Goal: Download file/media

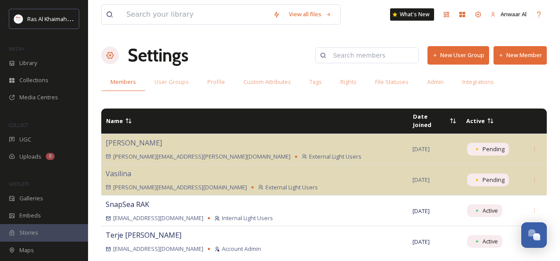
click at [268, 97] on div "View all files What's New Anwaar Al Settings New User Group New Member Members …" at bounding box center [324, 130] width 472 height 261
click at [38, 66] on div "Library" at bounding box center [44, 63] width 88 height 17
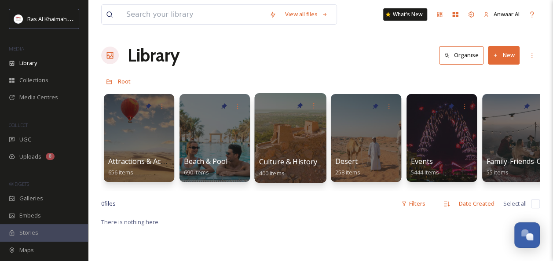
click at [290, 155] on div at bounding box center [290, 138] width 72 height 90
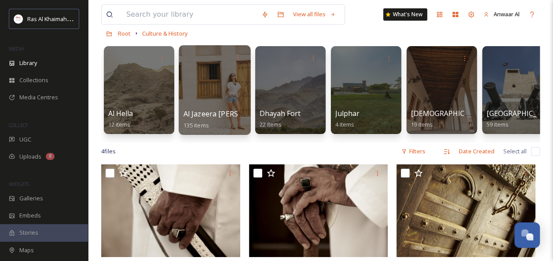
scroll to position [44, 0]
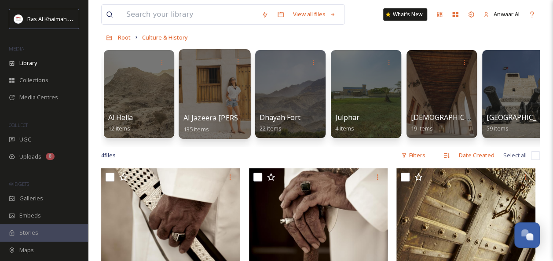
click at [227, 87] on div at bounding box center [215, 94] width 72 height 90
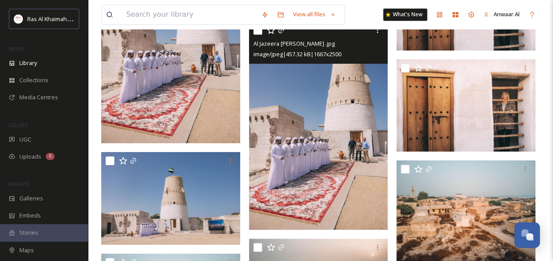
scroll to position [2508, 0]
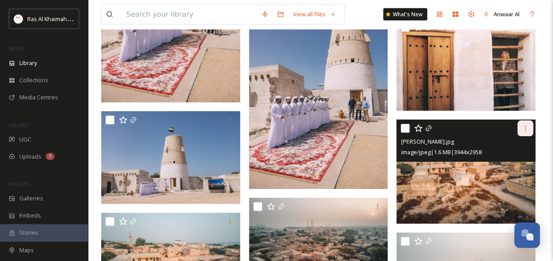
click at [526, 128] on icon at bounding box center [525, 128] width 7 height 7
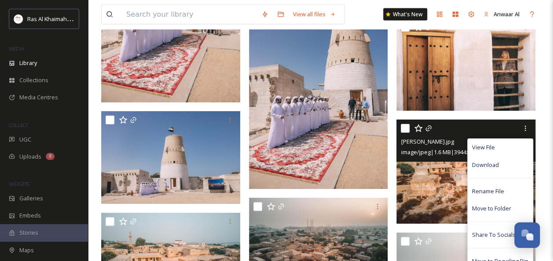
click at [489, 166] on span "Download" at bounding box center [485, 165] width 27 height 8
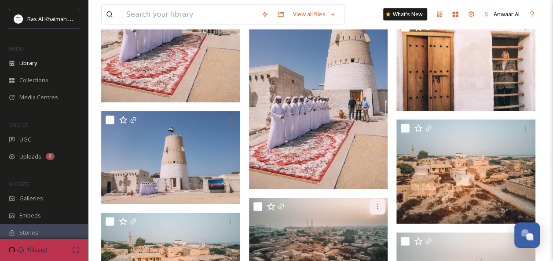
scroll to position [2552, 0]
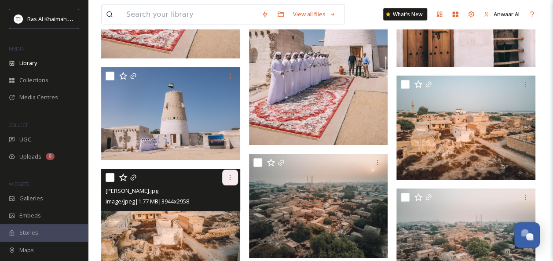
click at [230, 175] on icon at bounding box center [229, 177] width 1 height 5
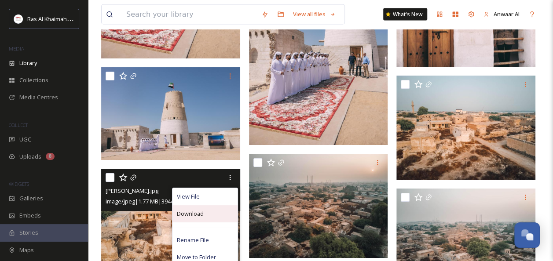
drag, startPoint x: 209, startPoint y: 214, endPoint x: 255, endPoint y: 201, distance: 47.9
click at [209, 213] on div "Download" at bounding box center [204, 213] width 65 height 17
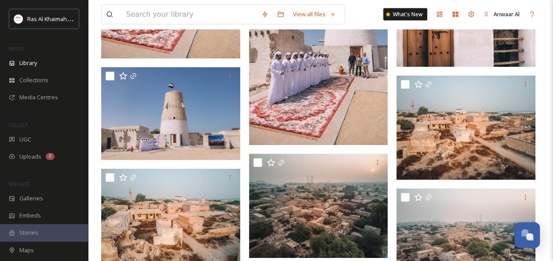
click at [329, 147] on div at bounding box center [320, 258] width 143 height 5381
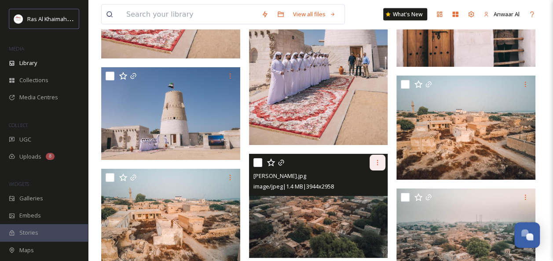
click at [375, 160] on icon at bounding box center [377, 162] width 7 height 7
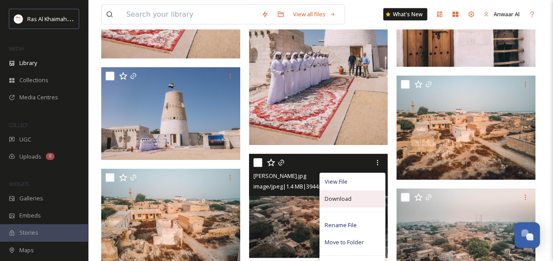
click at [337, 201] on span "Download" at bounding box center [337, 199] width 27 height 8
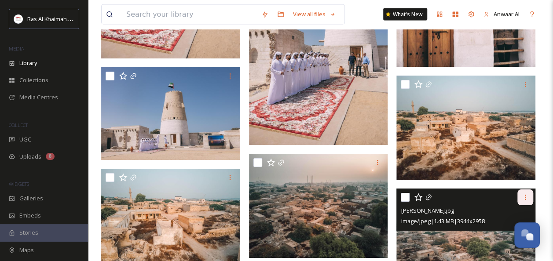
click at [527, 194] on icon at bounding box center [525, 197] width 7 height 7
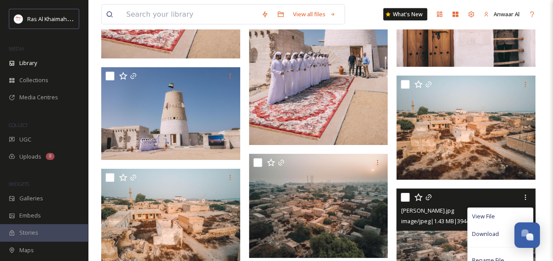
click at [476, 230] on span "Download" at bounding box center [485, 234] width 27 height 8
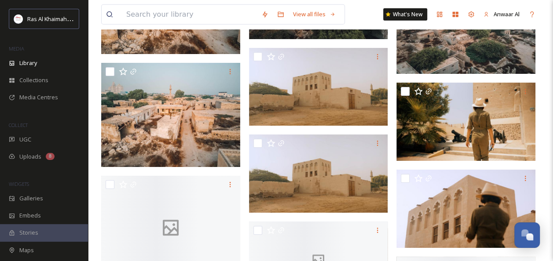
scroll to position [2772, 0]
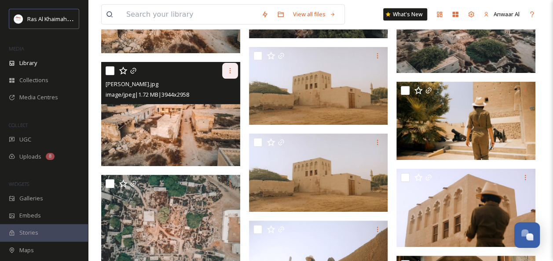
click at [232, 66] on div at bounding box center [230, 71] width 16 height 16
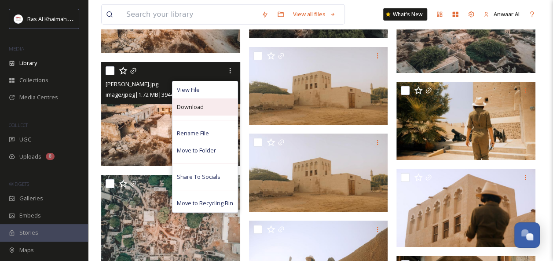
click at [206, 110] on div "Download" at bounding box center [204, 107] width 65 height 17
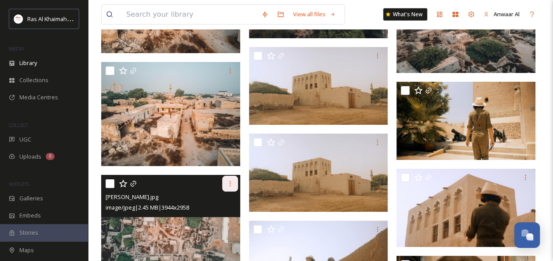
click at [231, 183] on icon at bounding box center [230, 183] width 7 height 7
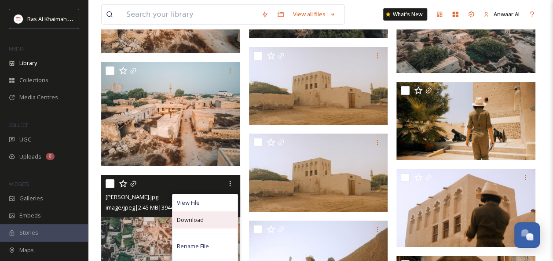
click at [208, 223] on div "Download" at bounding box center [204, 220] width 65 height 17
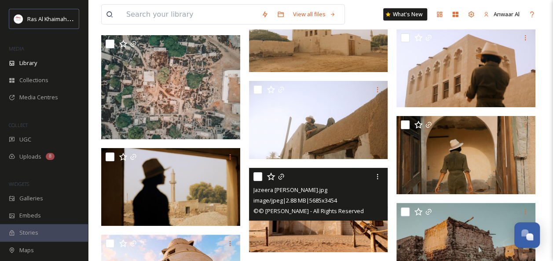
scroll to position [2992, 0]
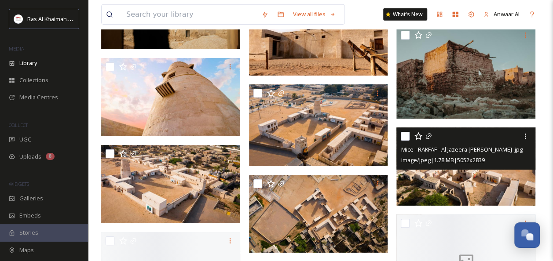
scroll to position [3124, 0]
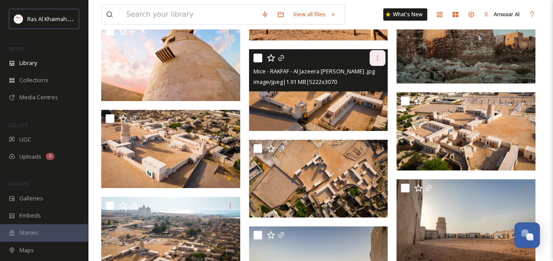
click at [377, 59] on icon at bounding box center [377, 57] width 1 height 5
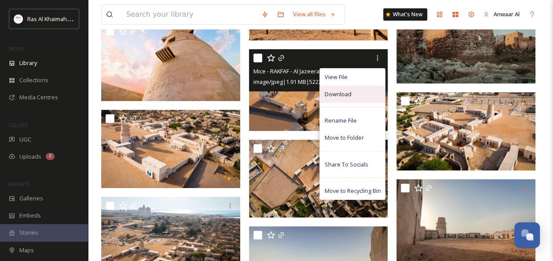
click at [352, 93] on div "Download" at bounding box center [352, 94] width 65 height 17
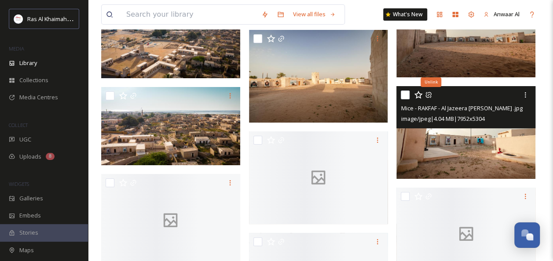
scroll to position [3344, 0]
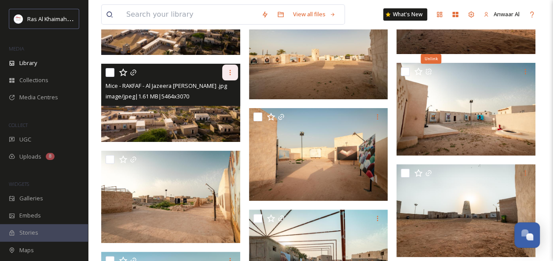
click at [234, 69] on div at bounding box center [230, 73] width 16 height 16
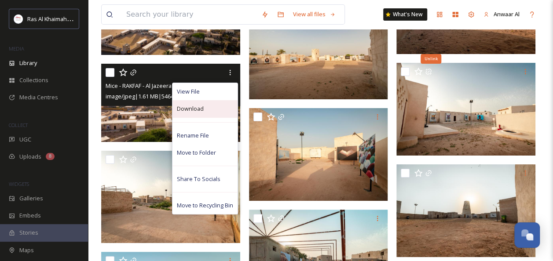
click at [200, 110] on span "Download" at bounding box center [190, 109] width 27 height 8
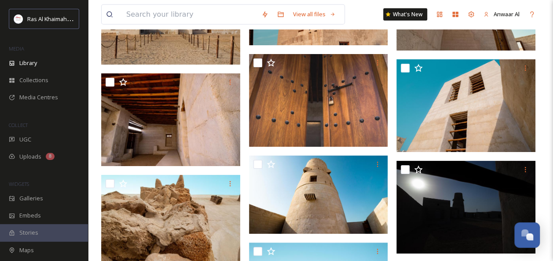
scroll to position [4400, 0]
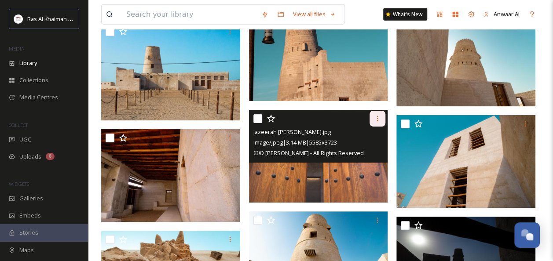
click at [378, 118] on icon at bounding box center [377, 118] width 1 height 5
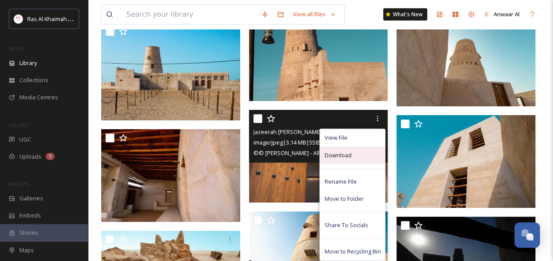
click at [358, 152] on div "Download" at bounding box center [352, 155] width 65 height 17
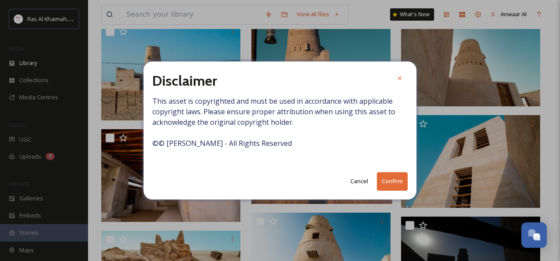
click at [387, 174] on button "Confirm" at bounding box center [392, 181] width 31 height 18
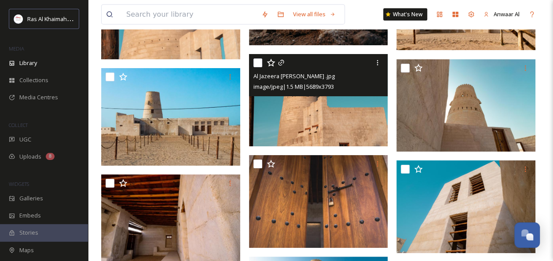
scroll to position [4312, 0]
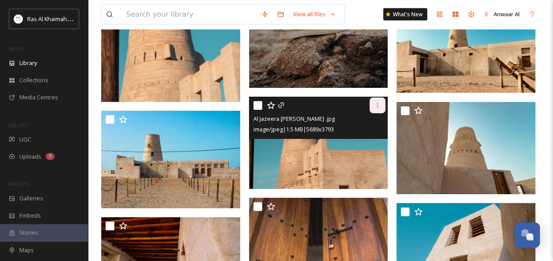
click at [378, 103] on icon at bounding box center [377, 105] width 1 height 5
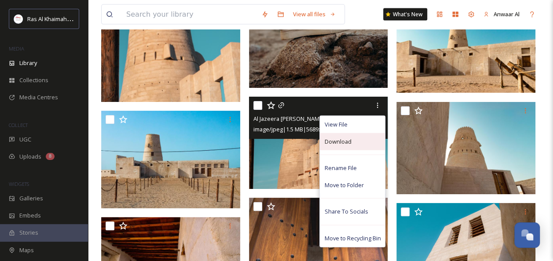
click at [364, 135] on div "Download" at bounding box center [352, 141] width 65 height 17
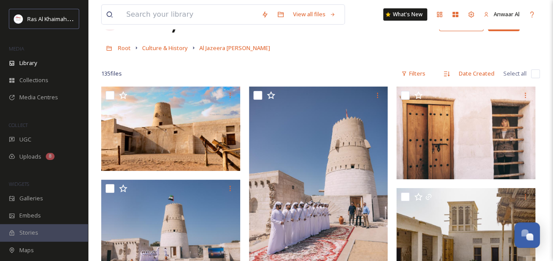
scroll to position [0, 0]
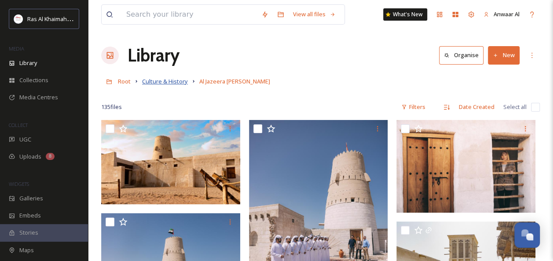
click at [177, 84] on span "Culture & History" at bounding box center [165, 81] width 46 height 8
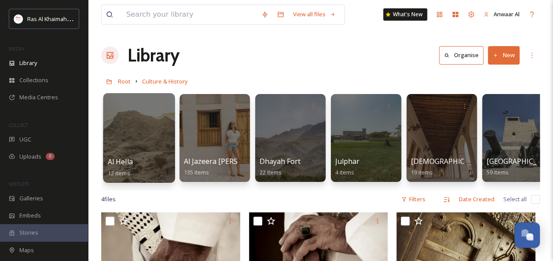
click at [158, 158] on div "Al Hella 12 items" at bounding box center [139, 168] width 63 height 22
click at [145, 136] on div at bounding box center [139, 138] width 72 height 90
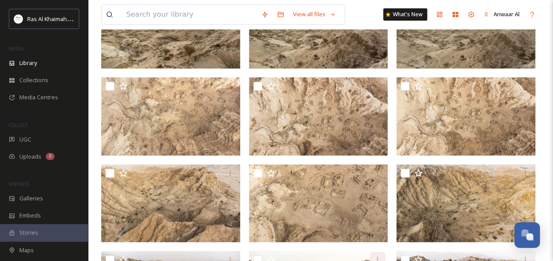
scroll to position [213, 0]
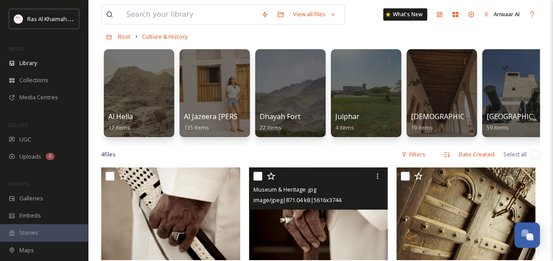
scroll to position [44, 0]
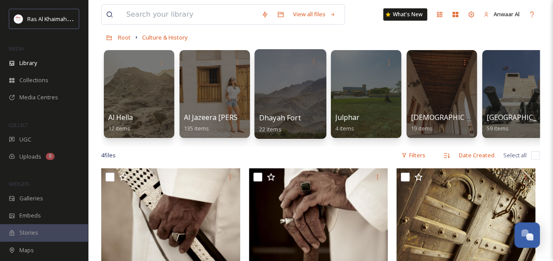
click at [295, 107] on div at bounding box center [290, 94] width 72 height 90
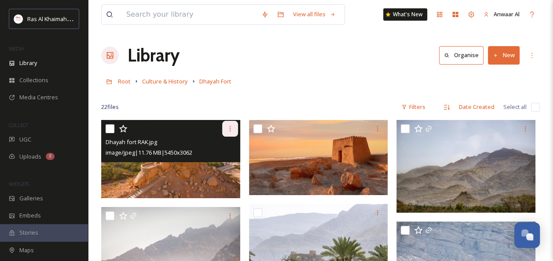
click at [229, 125] on icon at bounding box center [230, 128] width 7 height 7
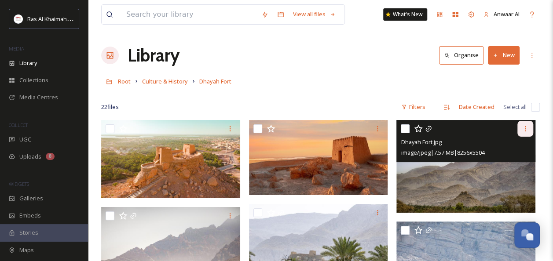
click at [527, 127] on icon at bounding box center [525, 128] width 7 height 7
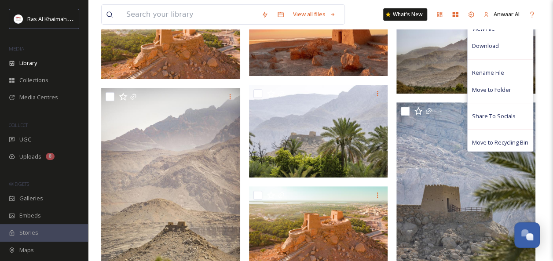
scroll to position [176, 0]
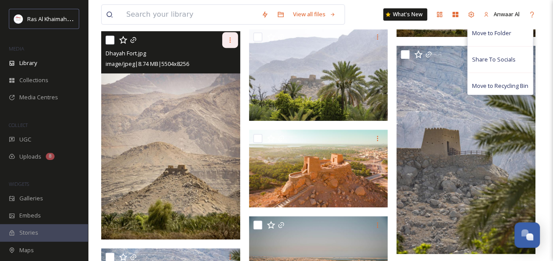
click at [230, 43] on icon at bounding box center [230, 40] width 7 height 7
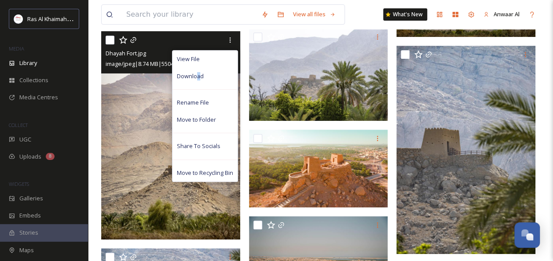
click at [198, 77] on span "Download" at bounding box center [190, 76] width 27 height 8
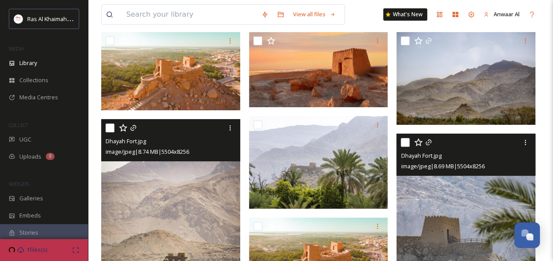
scroll to position [88, 0]
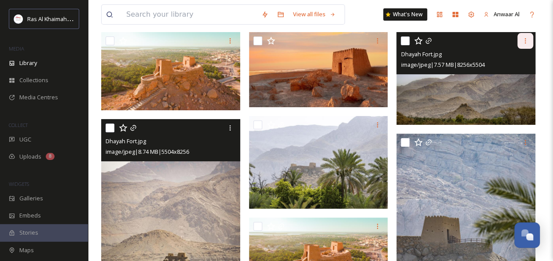
click at [528, 38] on icon at bounding box center [525, 40] width 7 height 7
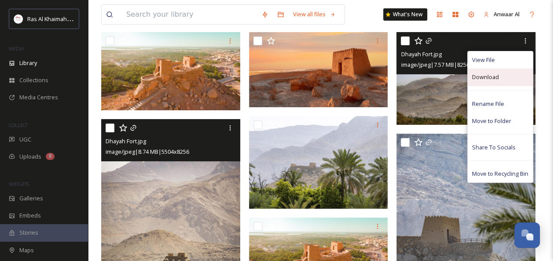
click at [494, 79] on span "Download" at bounding box center [485, 77] width 27 height 8
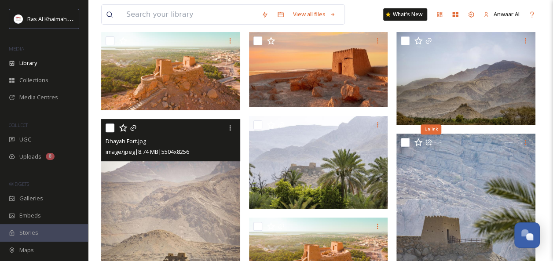
click at [239, 109] on img at bounding box center [170, 71] width 139 height 78
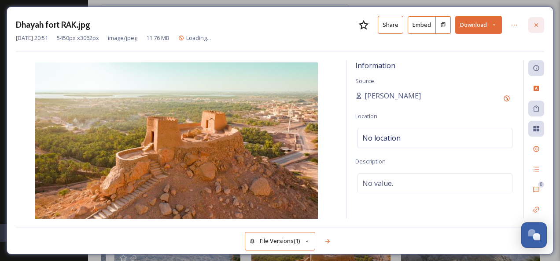
click at [536, 26] on icon at bounding box center [535, 25] width 7 height 7
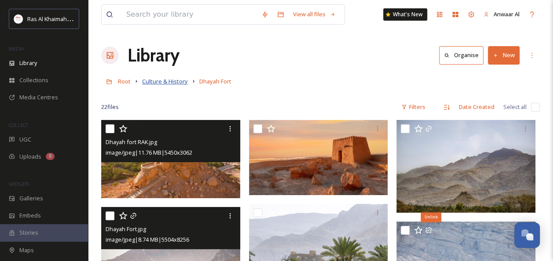
click at [176, 83] on span "Culture & History" at bounding box center [165, 81] width 46 height 8
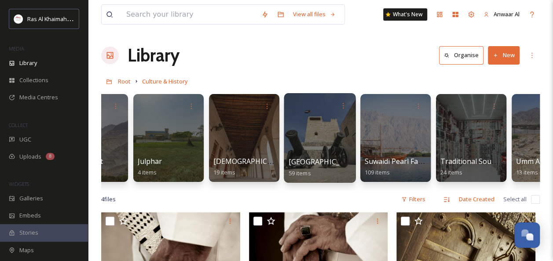
scroll to position [0, 197]
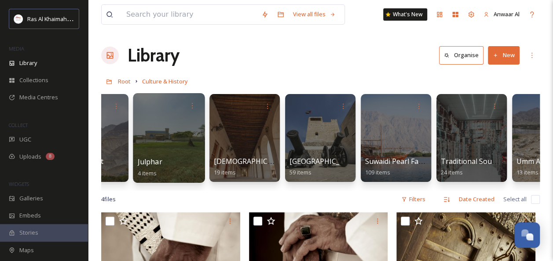
click at [171, 113] on div at bounding box center [169, 106] width 63 height 16
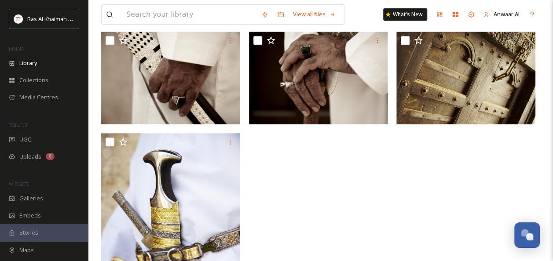
scroll to position [0, 0]
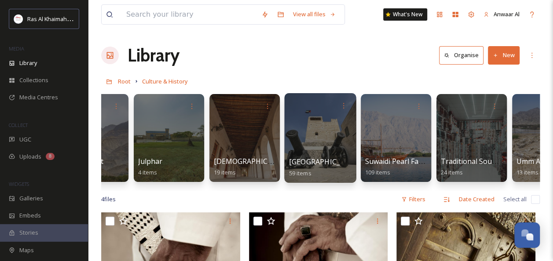
click at [313, 168] on div "[GEOGRAPHIC_DATA] 59 items" at bounding box center [320, 168] width 63 height 22
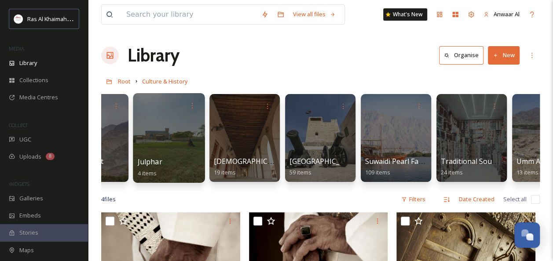
click at [186, 154] on div at bounding box center [169, 138] width 72 height 90
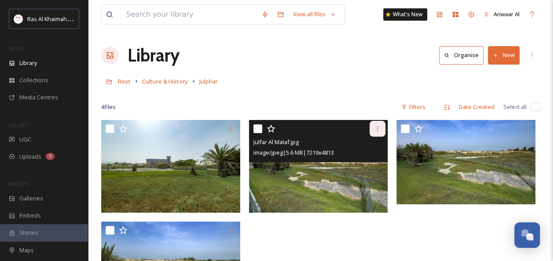
click at [381, 131] on div at bounding box center [378, 129] width 16 height 16
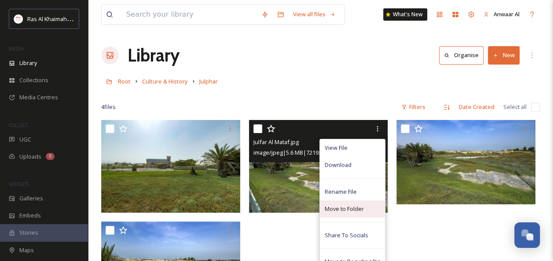
scroll to position [44, 0]
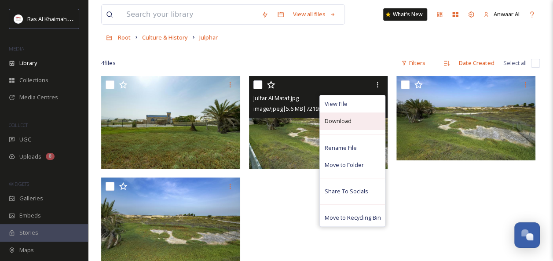
click at [352, 121] on div "Download" at bounding box center [352, 121] width 65 height 17
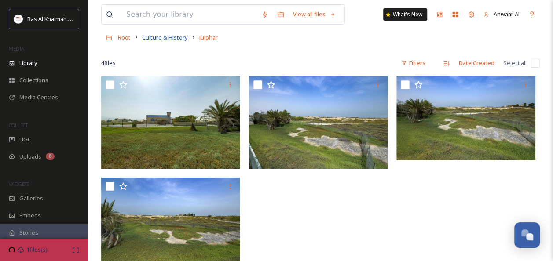
click at [177, 37] on span "Culture & History" at bounding box center [165, 37] width 46 height 8
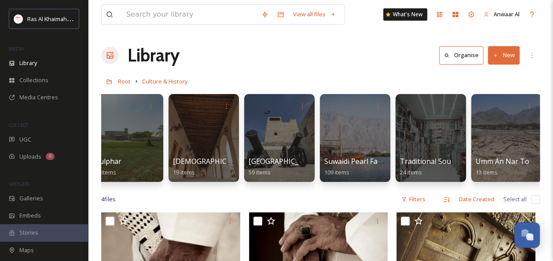
scroll to position [0, 242]
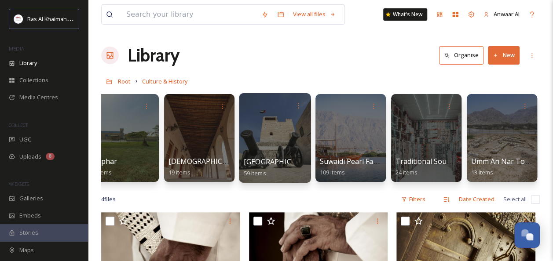
click at [279, 142] on div at bounding box center [275, 138] width 72 height 90
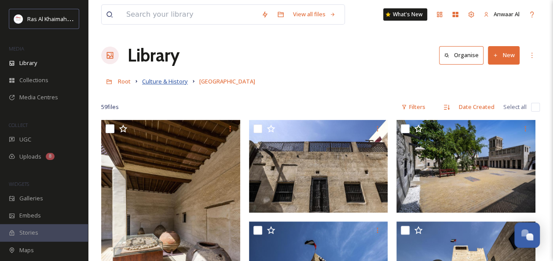
click at [157, 78] on span "Culture & History" at bounding box center [165, 81] width 46 height 8
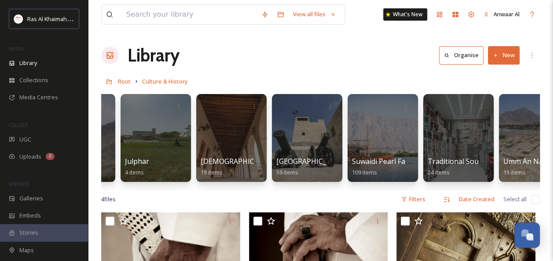
scroll to position [0, 242]
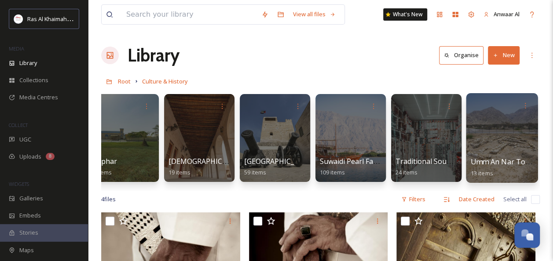
click at [487, 151] on div at bounding box center [502, 138] width 72 height 90
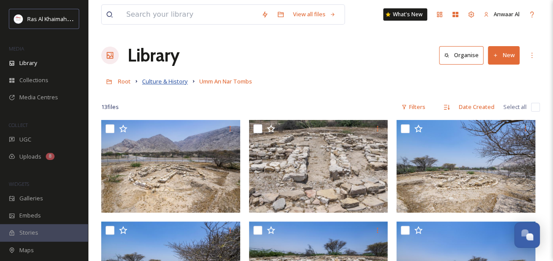
click at [180, 84] on span "Culture & History" at bounding box center [165, 81] width 46 height 8
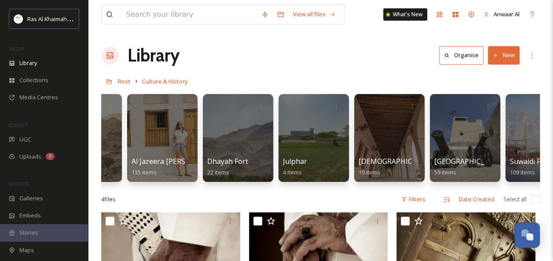
scroll to position [0, 242]
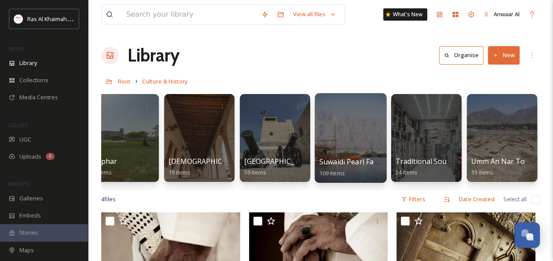
click at [361, 154] on div at bounding box center [351, 138] width 72 height 90
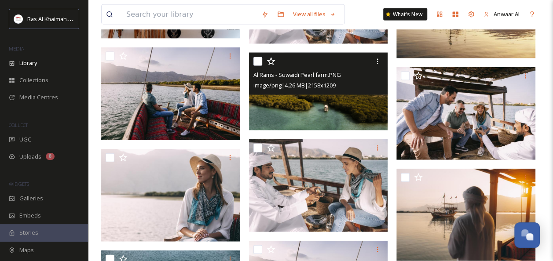
scroll to position [880, 0]
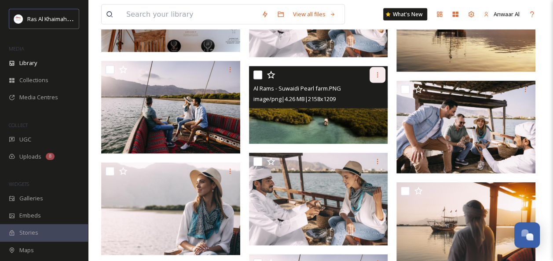
click at [384, 75] on div at bounding box center [378, 75] width 16 height 16
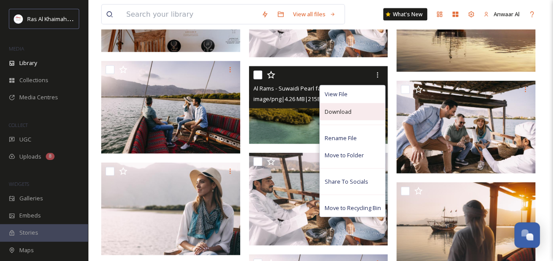
click at [355, 108] on div "Download" at bounding box center [352, 111] width 65 height 17
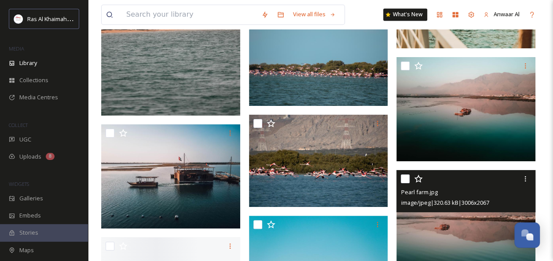
scroll to position [2376, 0]
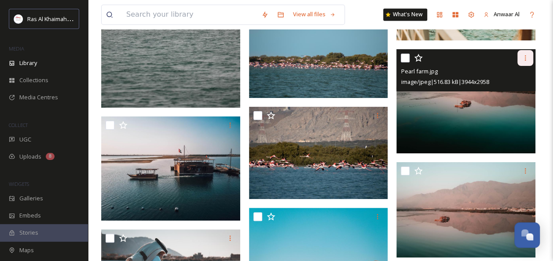
click at [526, 59] on icon at bounding box center [525, 58] width 7 height 7
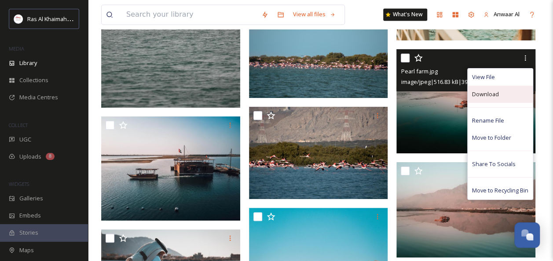
click at [500, 99] on div "Download" at bounding box center [500, 94] width 65 height 17
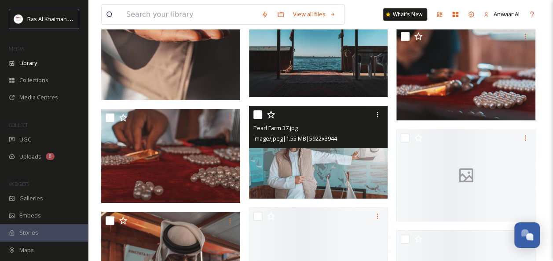
scroll to position [3124, 0]
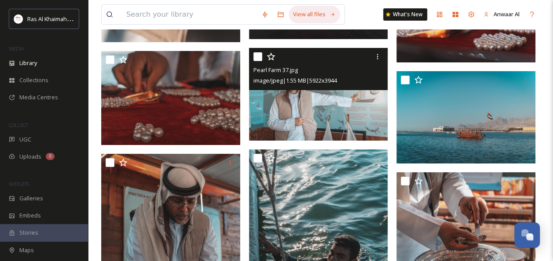
scroll to position [3137, 0]
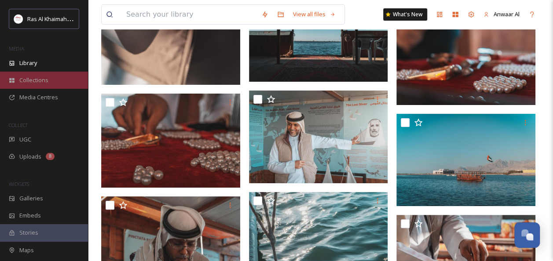
click at [35, 86] on div "Collections" at bounding box center [44, 80] width 88 height 17
